Goal: Navigation & Orientation: Find specific page/section

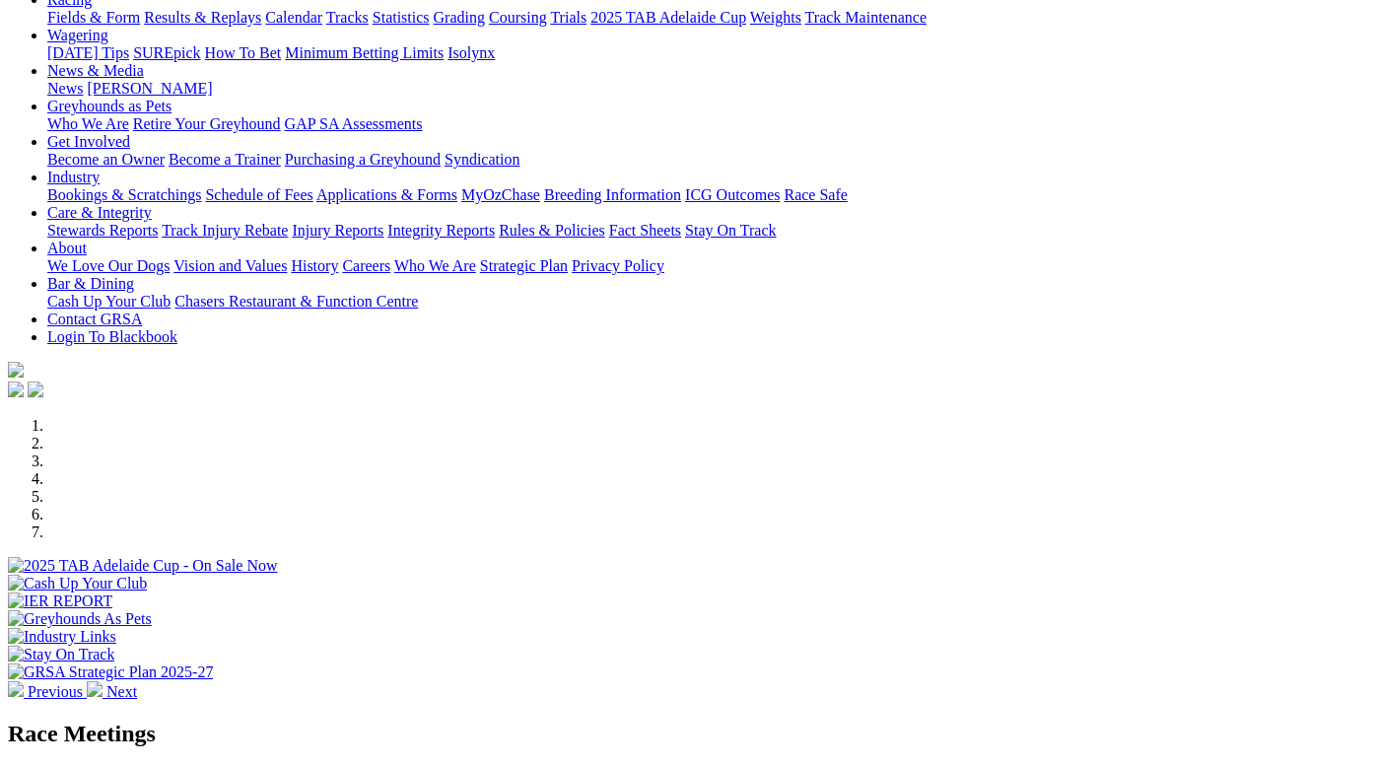
scroll to position [118, 0]
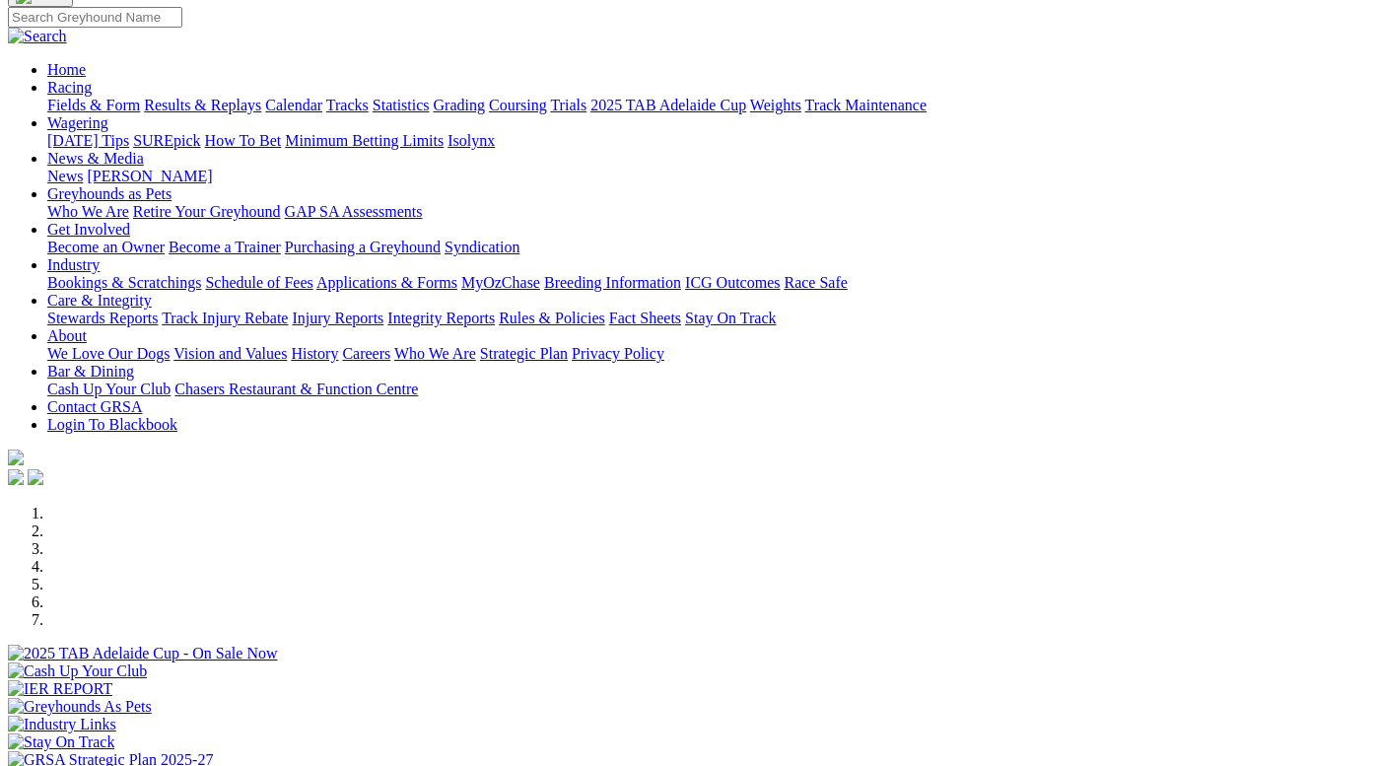
click at [103, 765] on img at bounding box center [95, 777] width 16 height 16
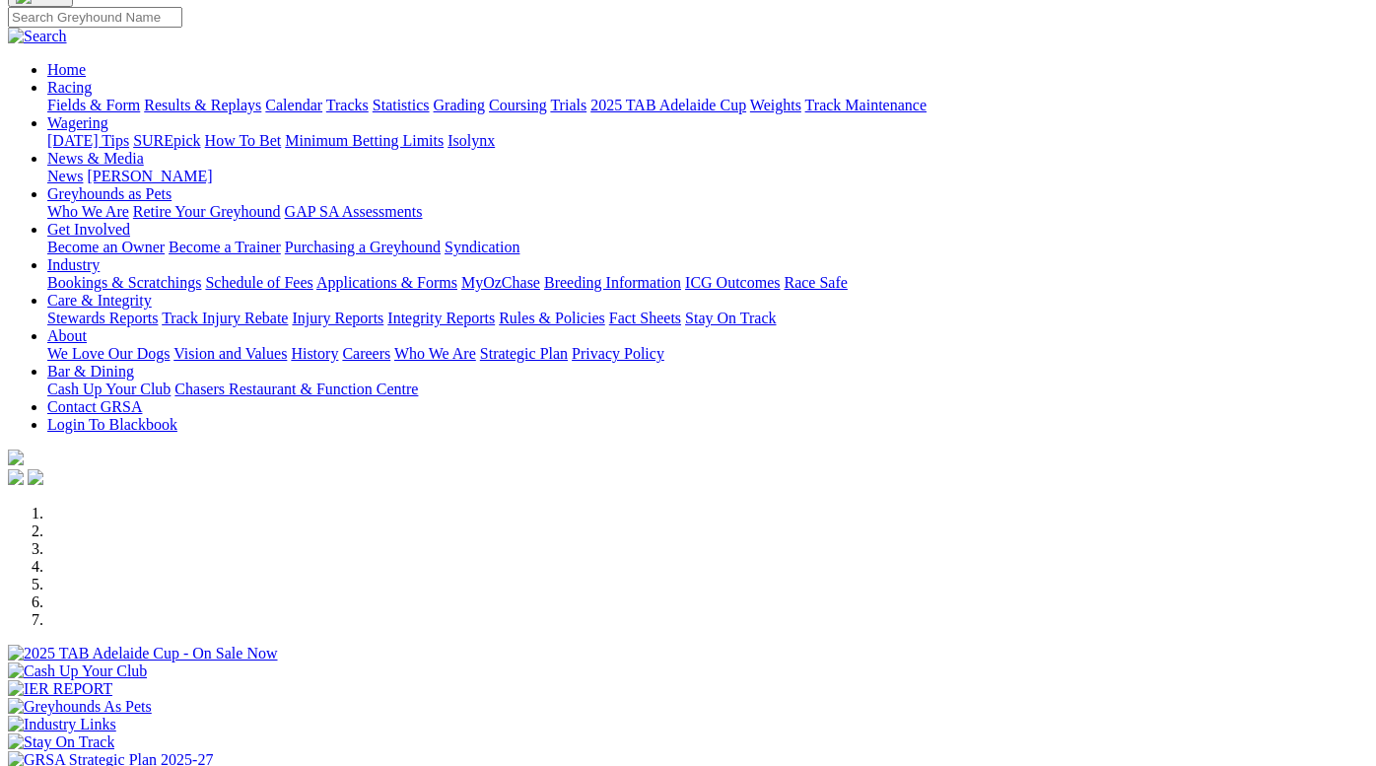
click at [103, 765] on img at bounding box center [95, 777] width 16 height 16
click at [661, 662] on div at bounding box center [688, 662] width 1360 height 0
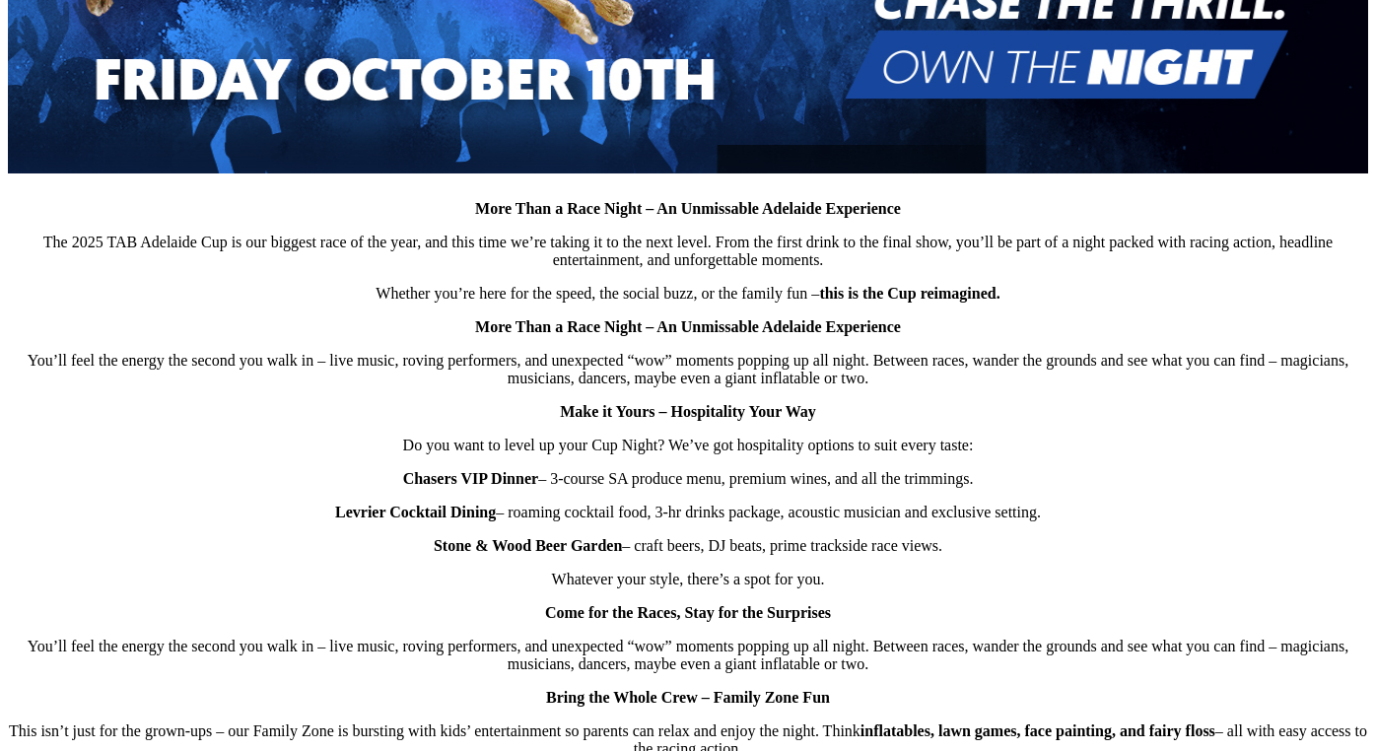
scroll to position [1183, 0]
